Goal: Transaction & Acquisition: Purchase product/service

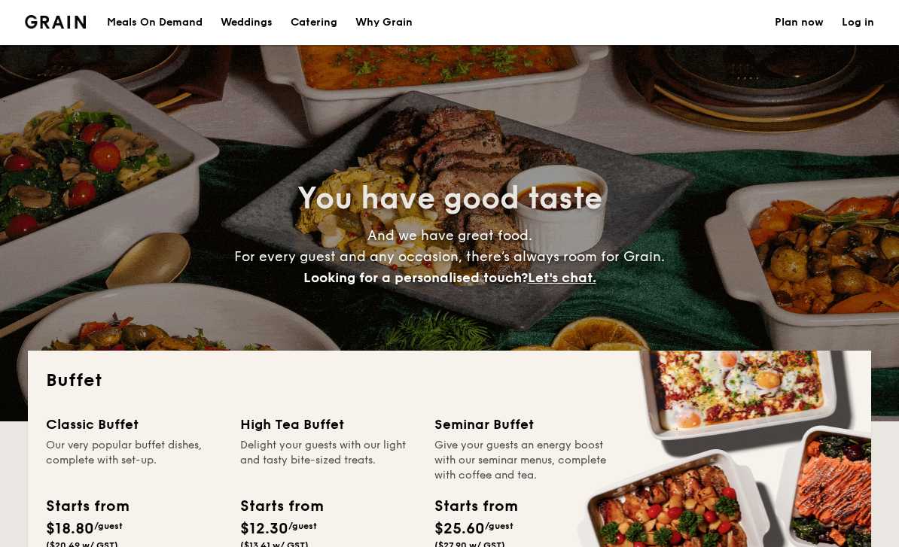
select select
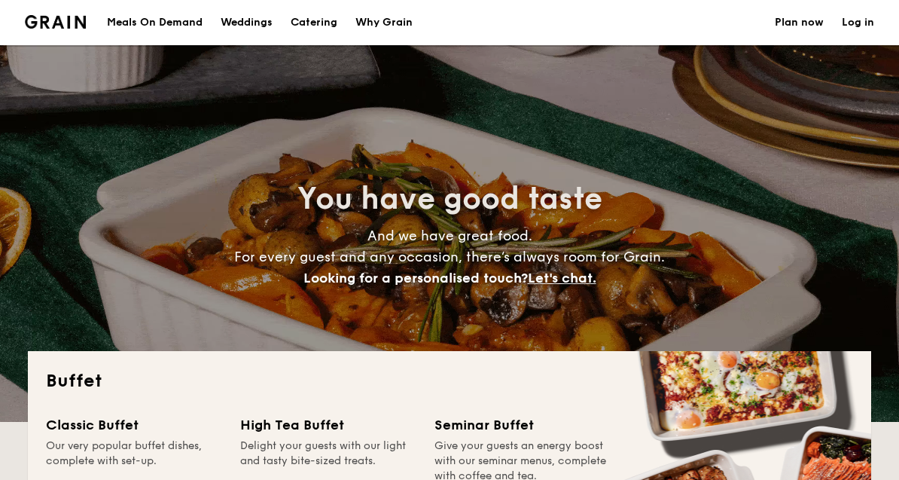
click at [314, 30] on h1 "Catering" at bounding box center [314, 22] width 47 height 45
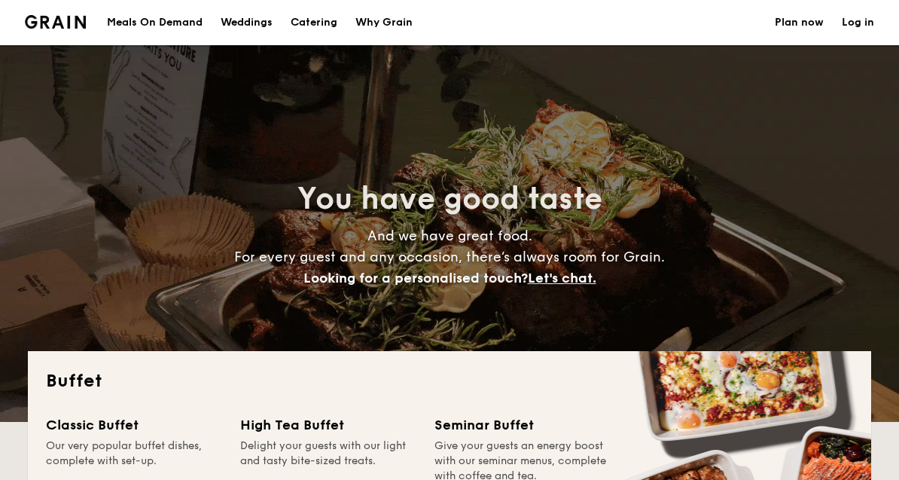
click at [312, 22] on h1 "Catering" at bounding box center [314, 22] width 47 height 45
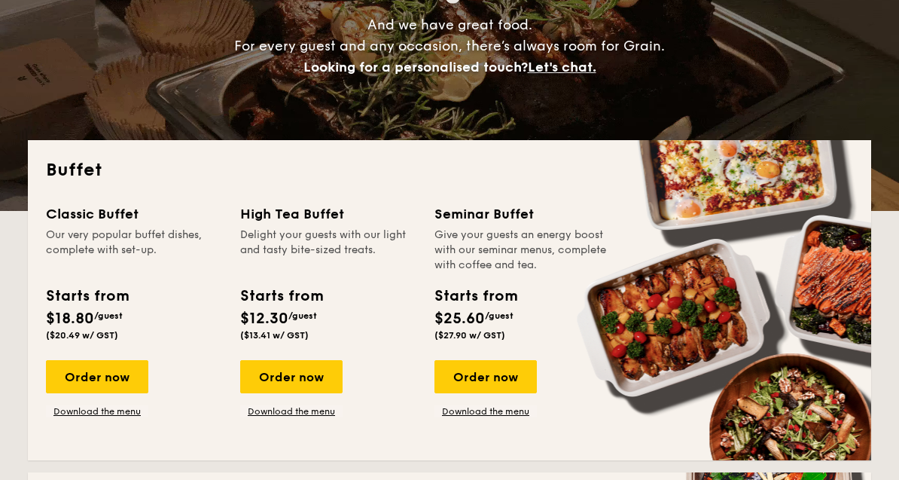
scroll to position [210, 0]
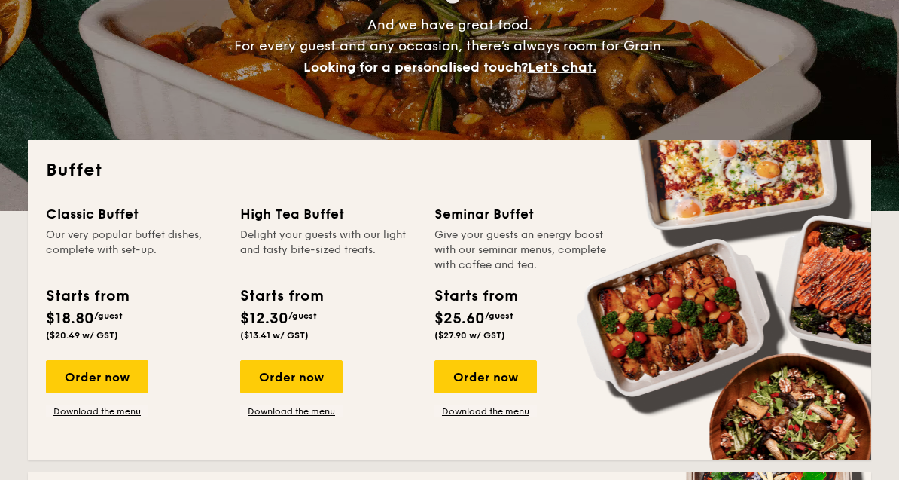
click at [100, 406] on link "Download the menu" at bounding box center [97, 412] width 102 height 12
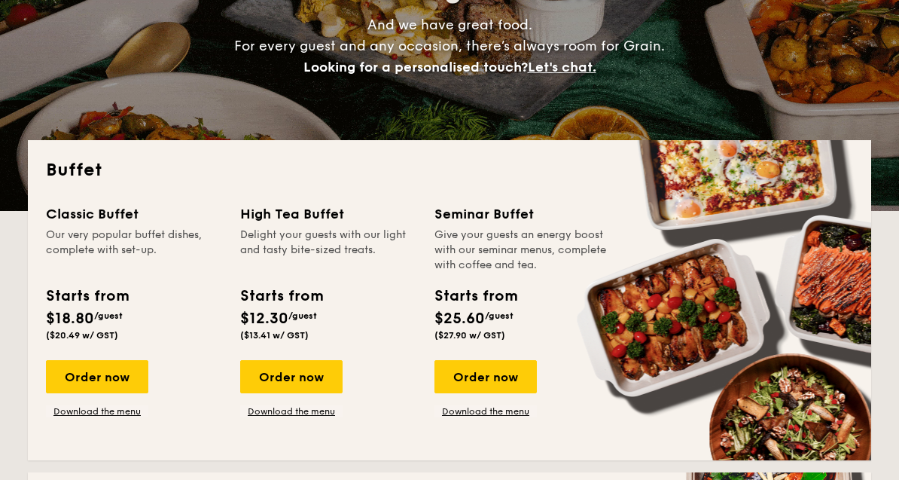
scroll to position [235, 0]
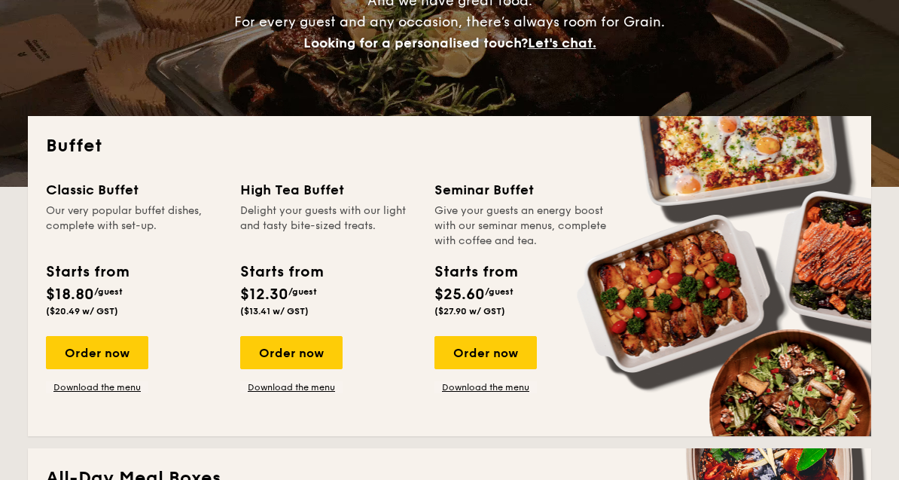
click at [266, 367] on div "Order now" at bounding box center [291, 352] width 102 height 33
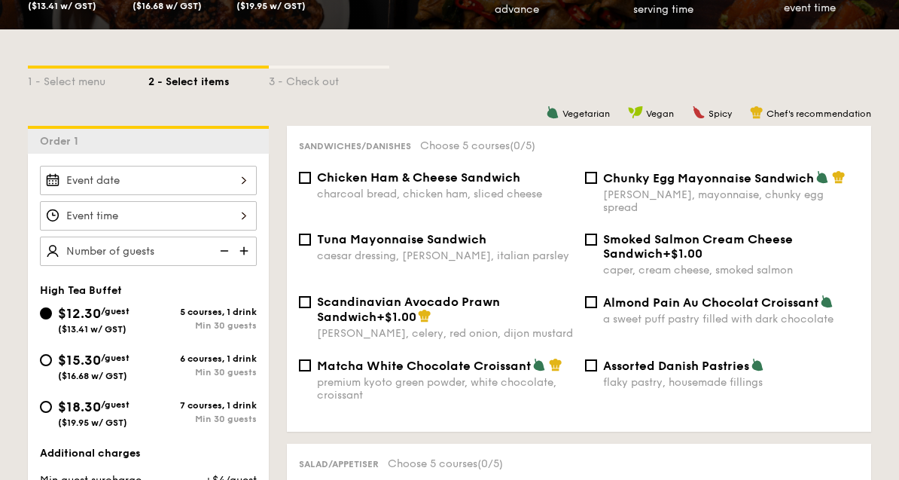
scroll to position [385, 0]
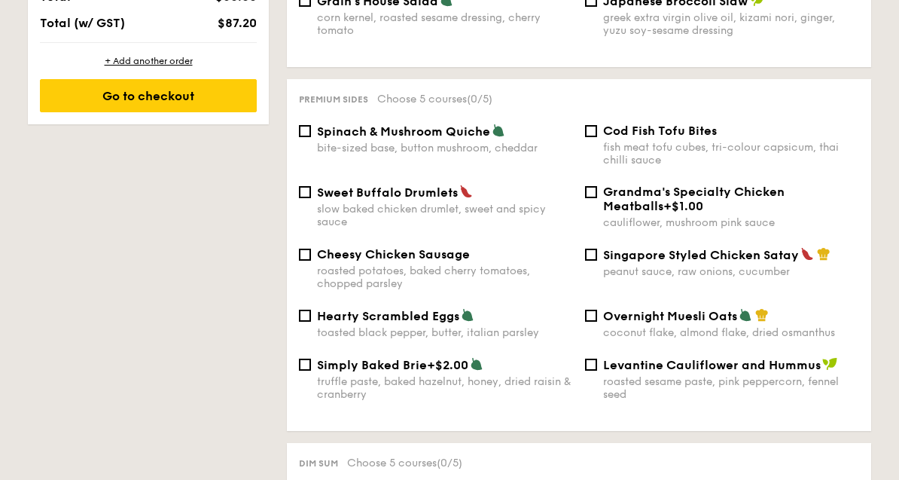
select select
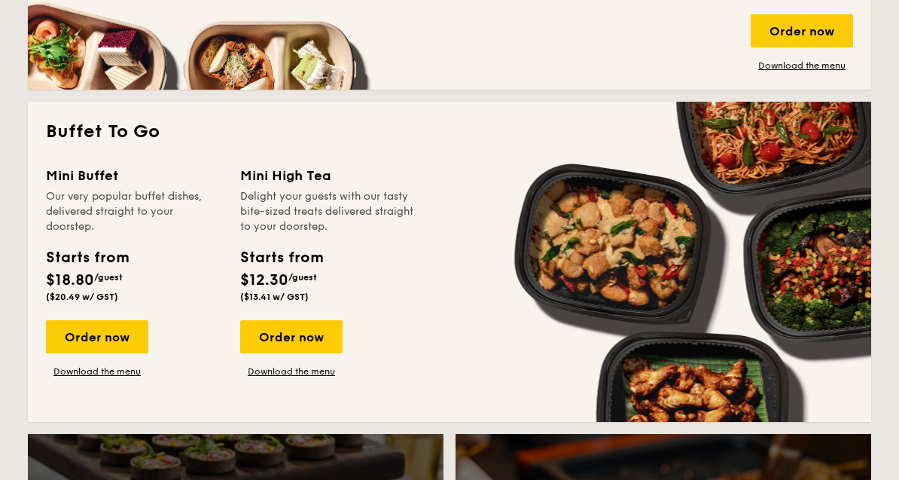
scroll to position [943, 0]
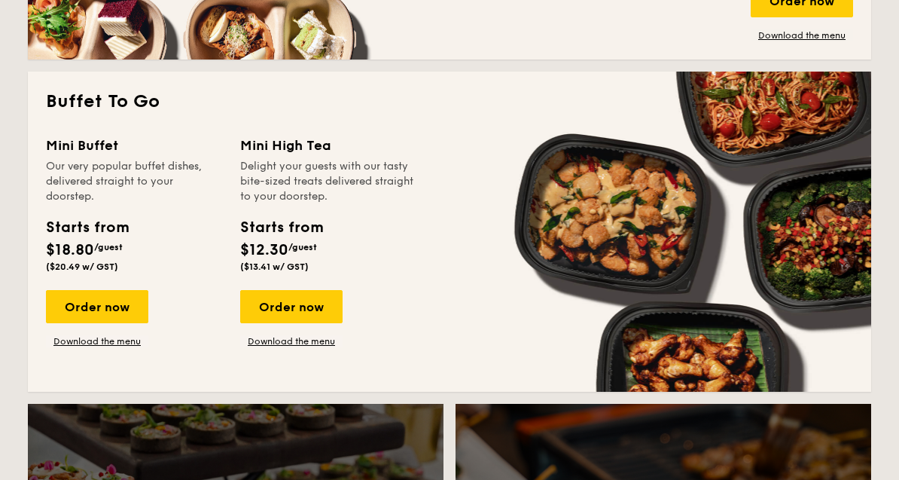
click at [115, 345] on link "Download the menu" at bounding box center [97, 342] width 102 height 12
